Goal: Task Accomplishment & Management: Use online tool/utility

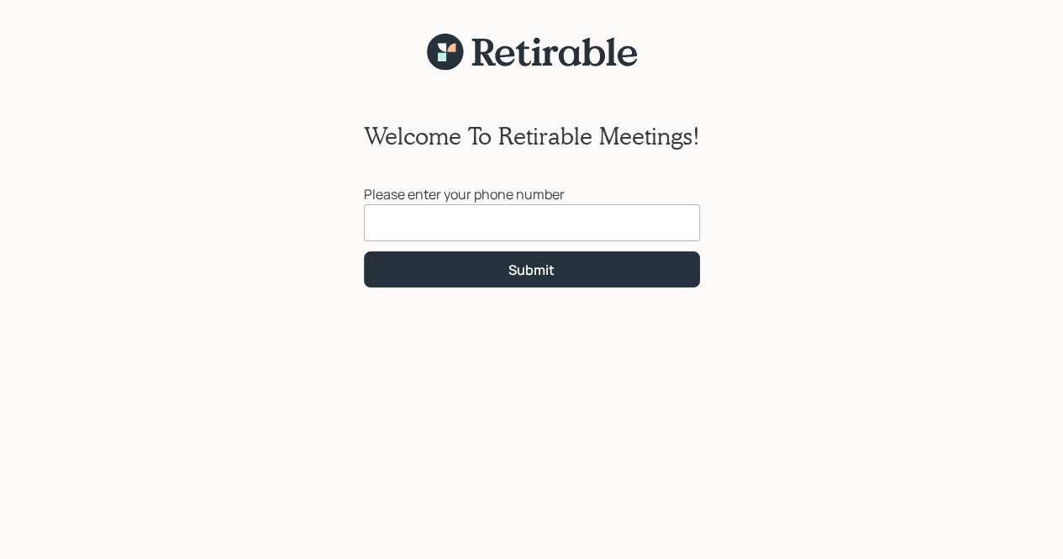
click at [497, 224] on input at bounding box center [532, 222] width 336 height 37
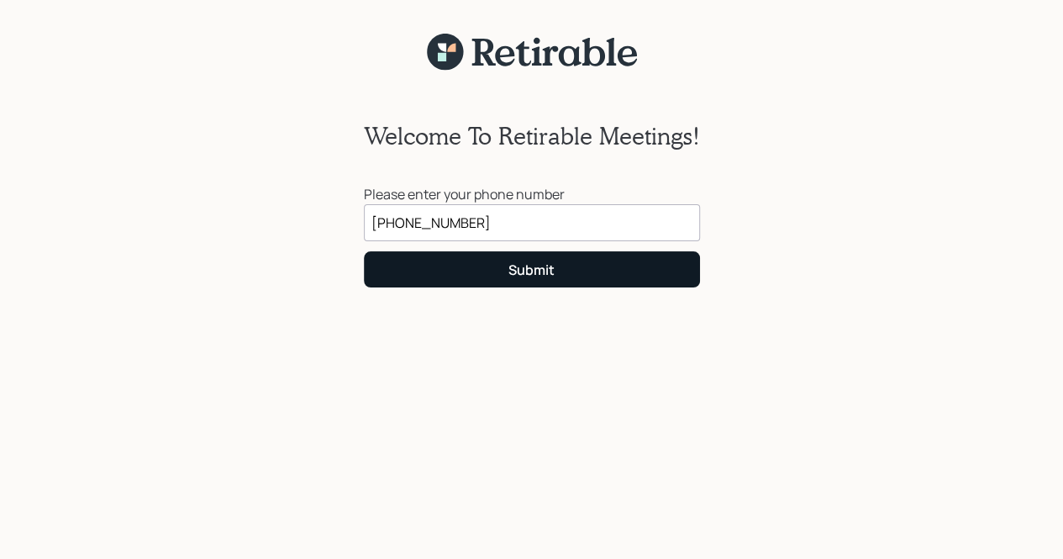
type input "[PHONE_NUMBER]"
click at [496, 271] on button "Submit" at bounding box center [532, 269] width 336 height 36
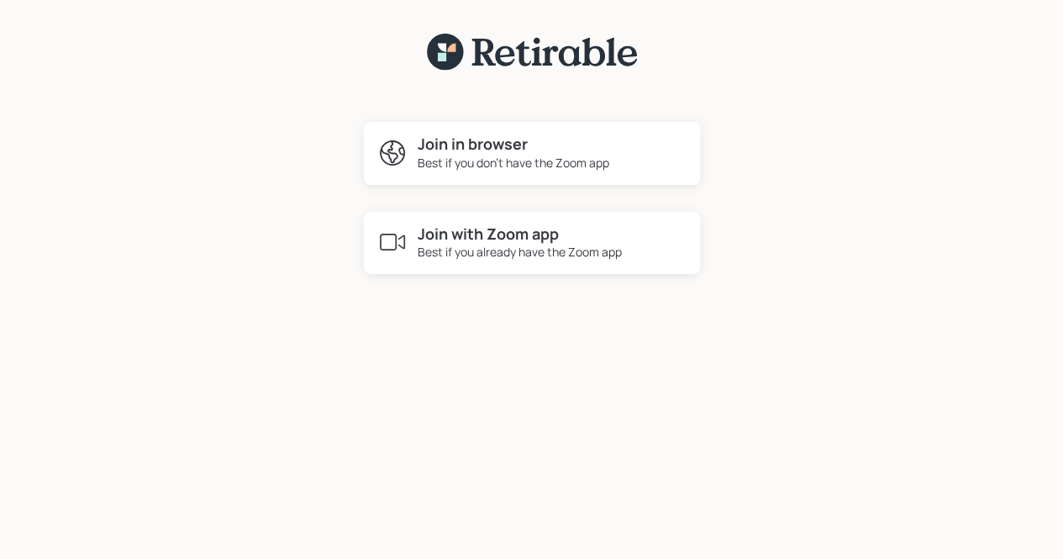
click at [502, 233] on h4 "Join with Zoom app" at bounding box center [520, 234] width 204 height 18
